Goal: Information Seeking & Learning: Find specific fact

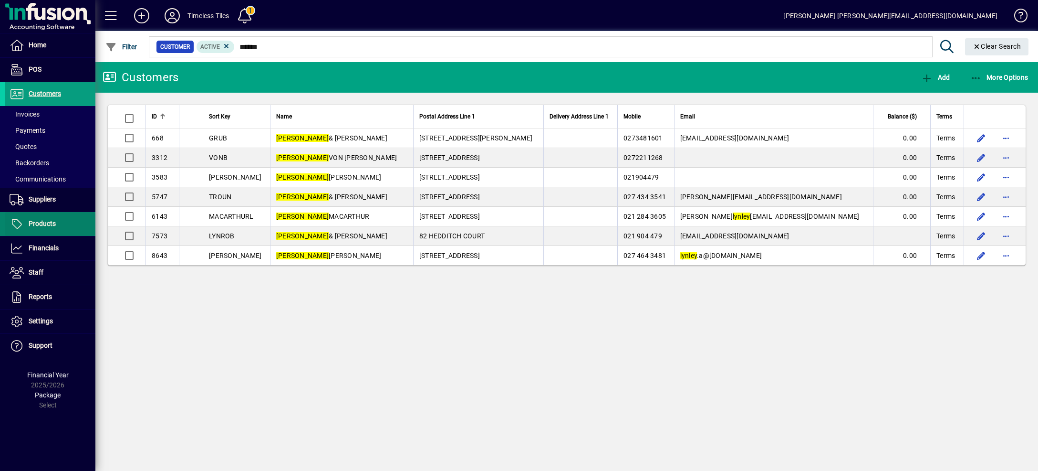
click at [48, 227] on span "Products" at bounding box center [42, 224] width 27 height 8
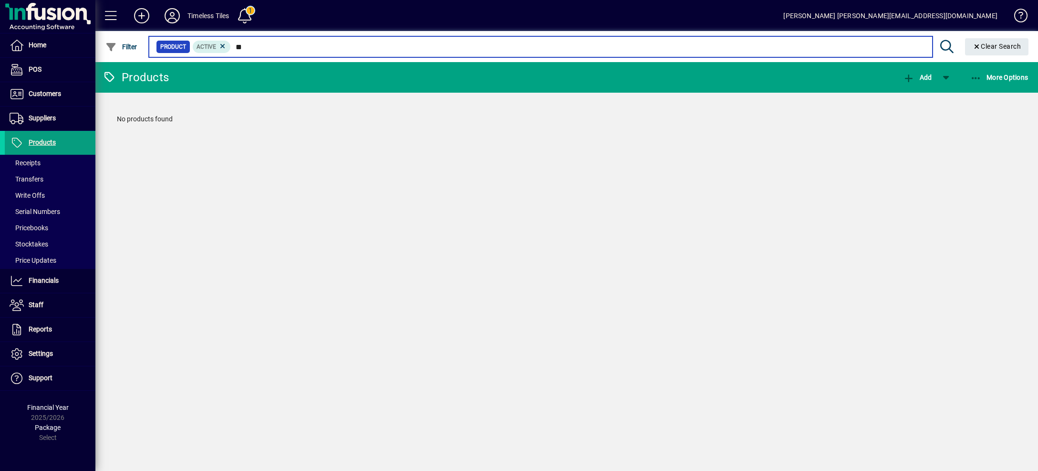
type input "*"
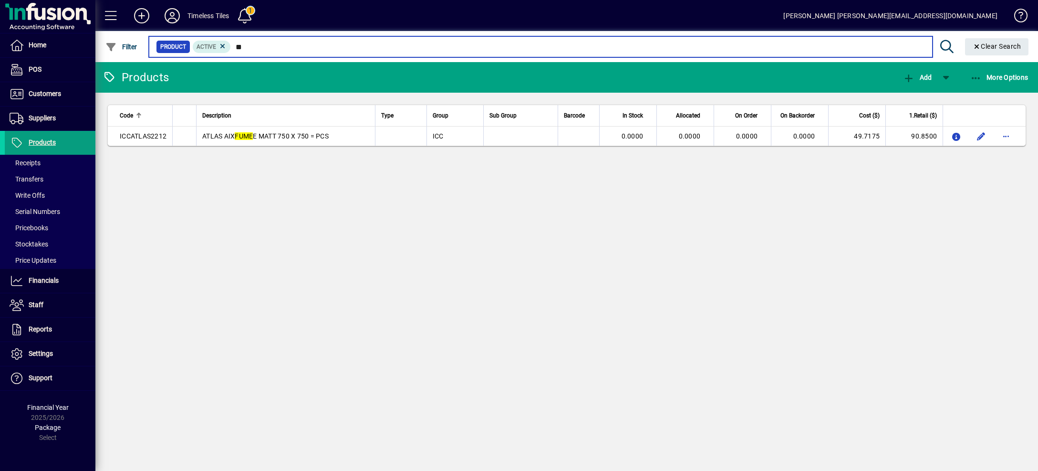
type input "*"
